Goal: Obtain resource: Obtain resource

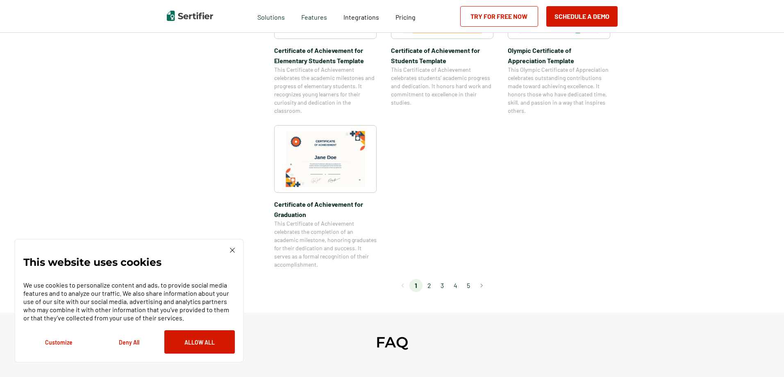
scroll to position [656, 0]
click at [432, 284] on li "2" at bounding box center [429, 284] width 13 height 13
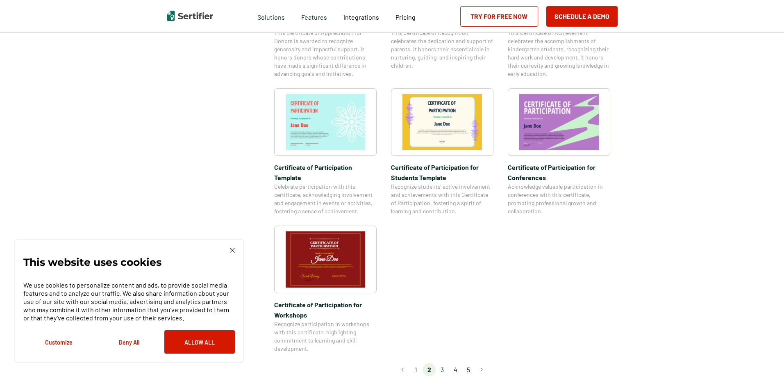
scroll to position [574, 0]
click at [442, 362] on li "3" at bounding box center [442, 368] width 13 height 13
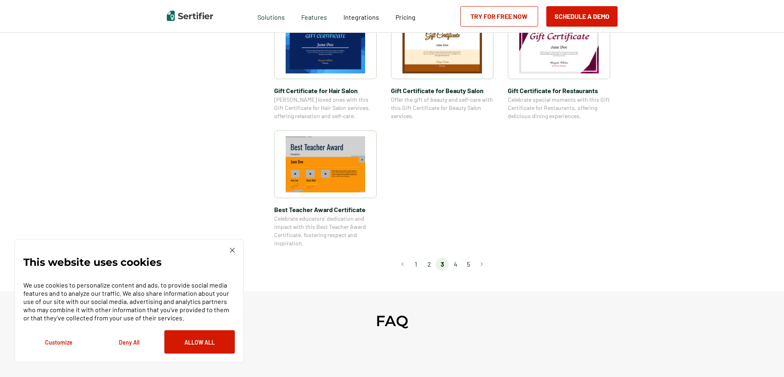
click at [457, 268] on li "4" at bounding box center [455, 263] width 13 height 13
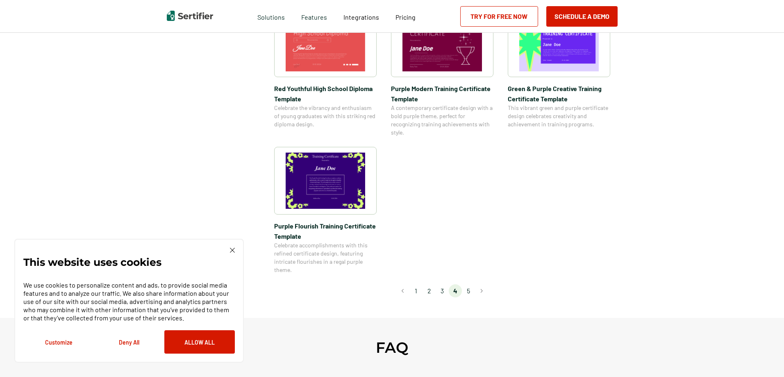
click at [469, 289] on li "5" at bounding box center [468, 290] width 13 height 13
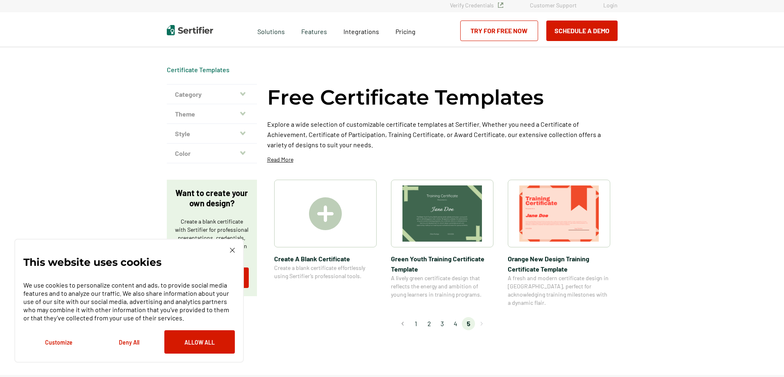
scroll to position [0, 0]
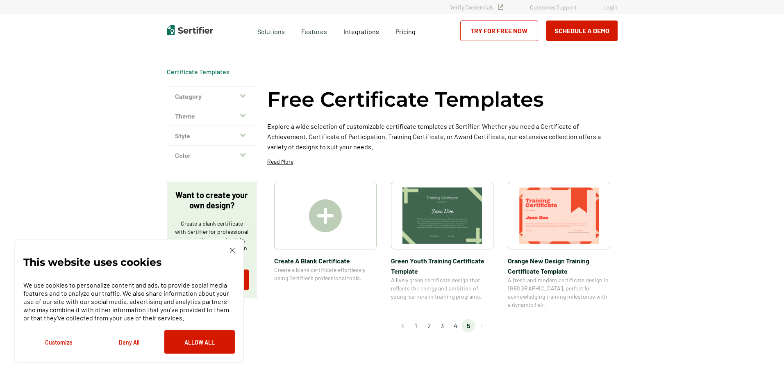
click at [66, 340] on button "Customize" at bounding box center [58, 341] width 70 height 23
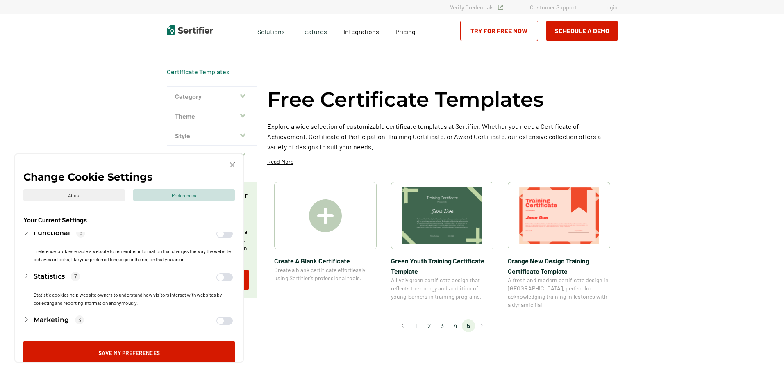
scroll to position [88, 0]
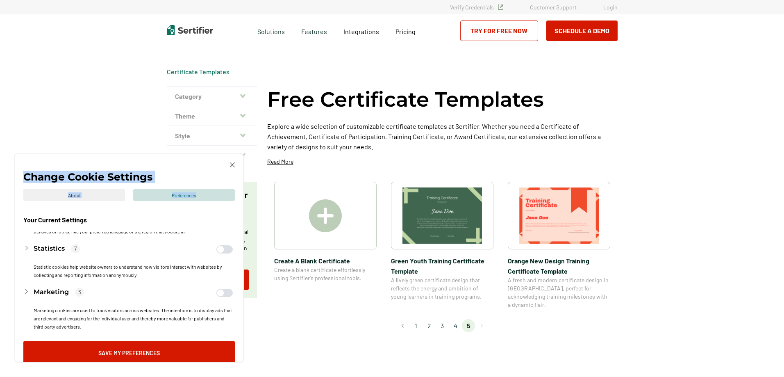
drag, startPoint x: 236, startPoint y: 162, endPoint x: 232, endPoint y: 164, distance: 4.2
click at [233, 164] on div "Change Cookie Settings About Preferences Your Current Settings Necessary 1 Alwa…" at bounding box center [129, 257] width 230 height 209
click at [232, 163] on img at bounding box center [232, 164] width 5 height 5
